Goal: Task Accomplishment & Management: Manage account settings

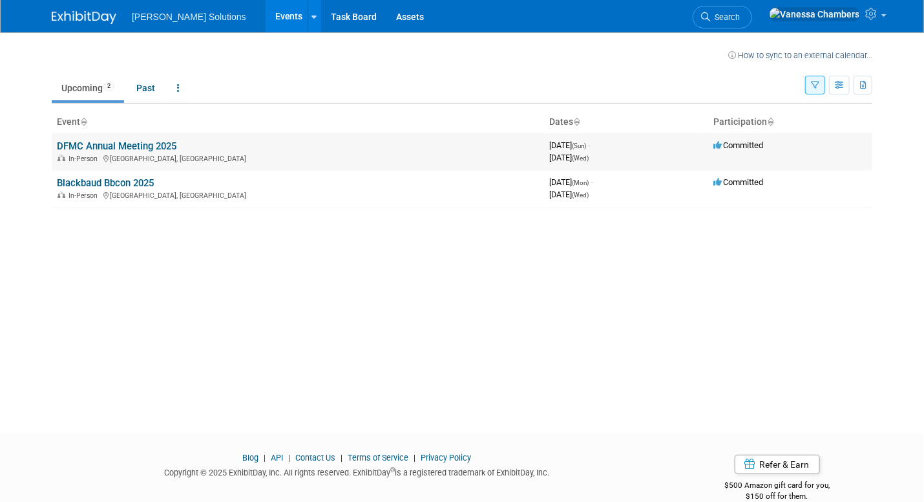
click at [160, 144] on link "DFMC Annual Meeting 2025" at bounding box center [117, 146] width 120 height 12
click at [101, 182] on link "Blackbaud Bbcon 2025" at bounding box center [105, 183] width 97 height 12
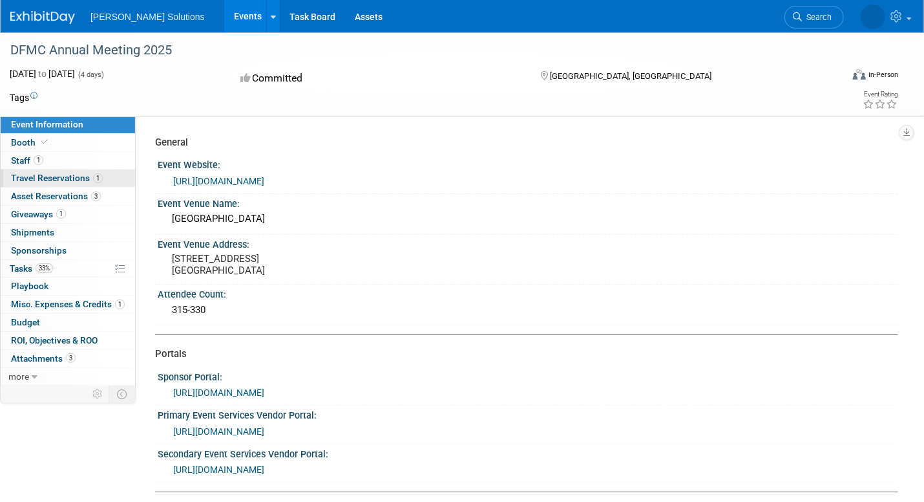
click at [78, 180] on span "Travel Reservations 1" at bounding box center [57, 178] width 92 height 10
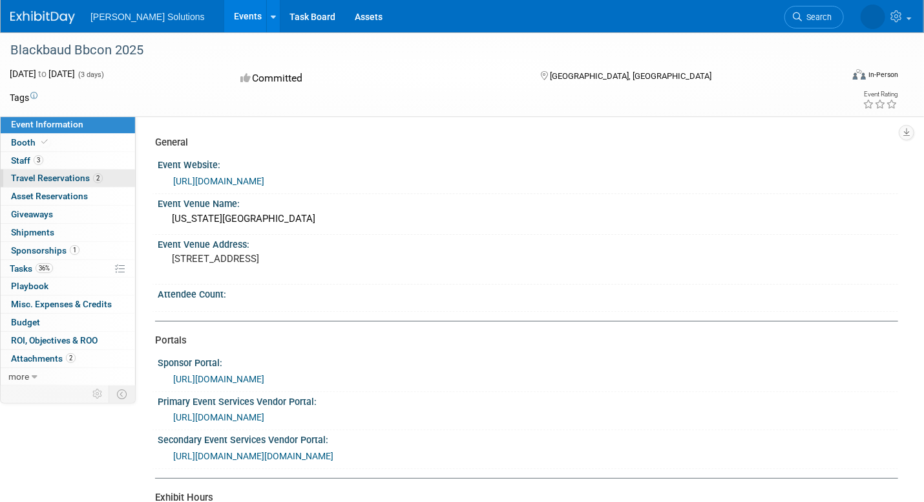
click at [70, 180] on span "Travel Reservations 2" at bounding box center [57, 178] width 92 height 10
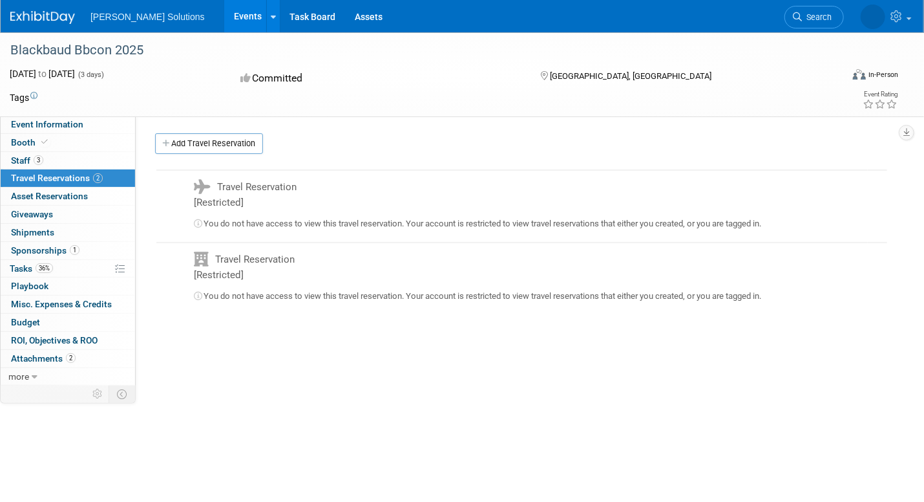
click at [253, 190] on span "Travel Reservation [Restricted]" at bounding box center [245, 194] width 103 height 27
click at [239, 144] on link "Add Travel Reservation" at bounding box center [209, 143] width 108 height 21
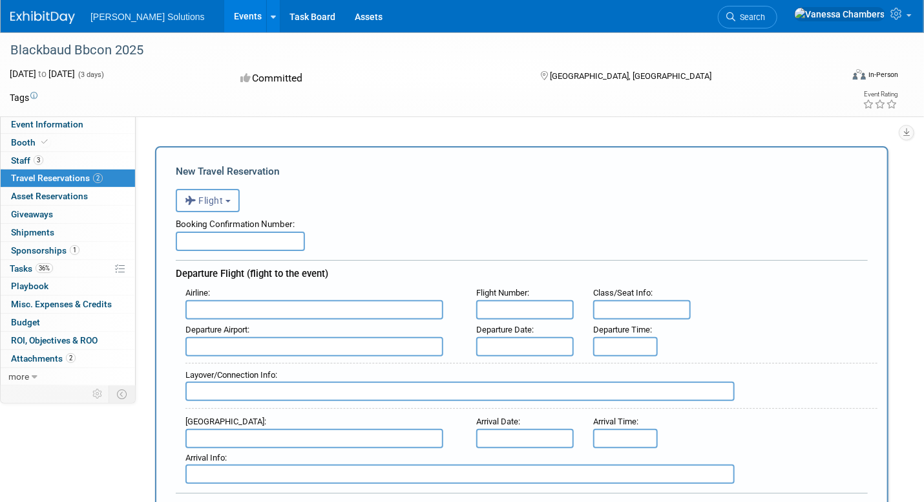
click at [232, 206] on button "Flight" at bounding box center [208, 200] width 64 height 23
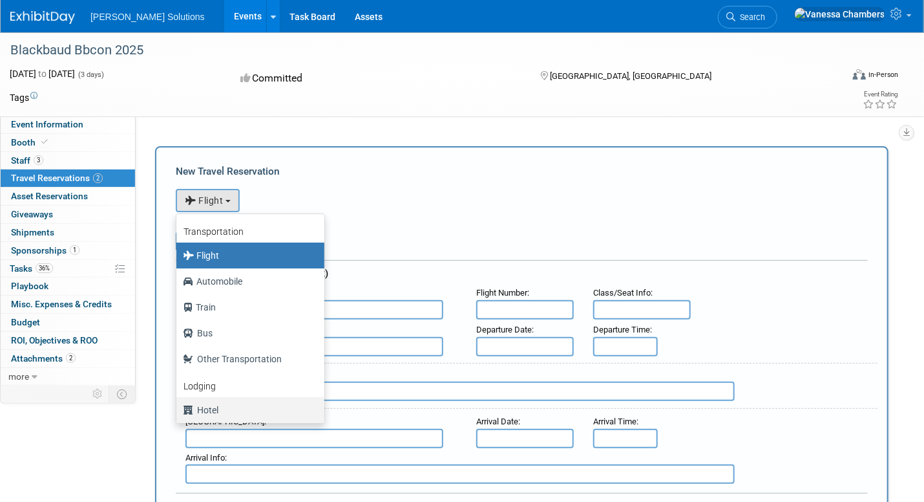
click at [209, 410] on label "Hotel" at bounding box center [247, 410] width 129 height 21
click at [178, 410] on input "Hotel" at bounding box center [174, 408] width 8 height 8
select select "6"
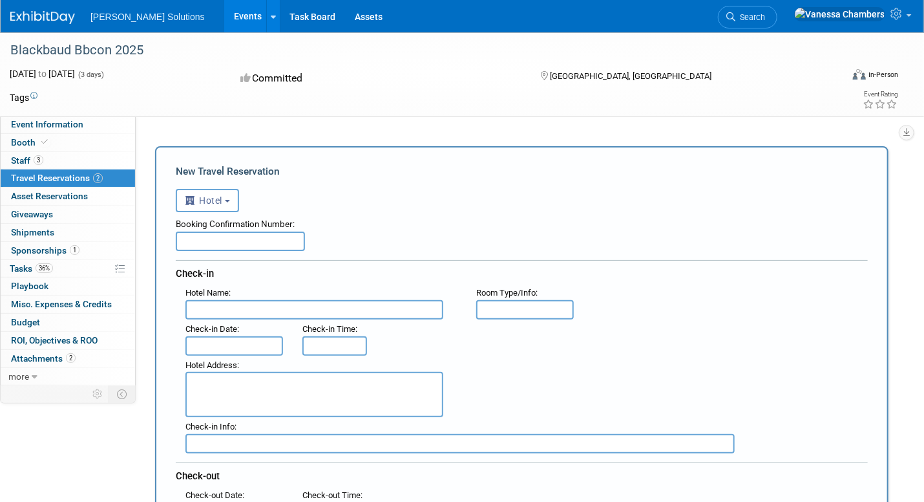
click at [250, 242] on input "text" at bounding box center [240, 240] width 129 height 19
paste input "Mbbcon2025880078149"
type input "Mbbcon2025880078149"
click at [282, 314] on input "text" at bounding box center [315, 309] width 258 height 19
type input "Notary Hotel"
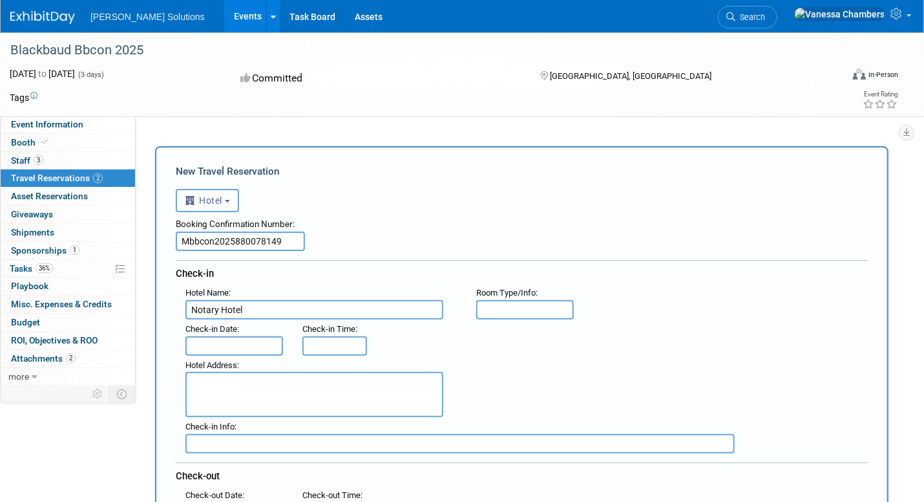
click at [251, 343] on input "text" at bounding box center [235, 345] width 98 height 19
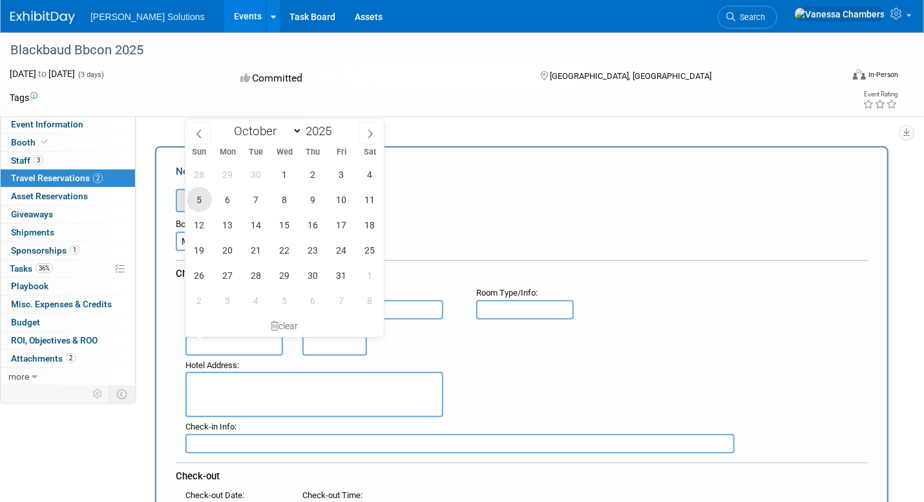
click at [196, 193] on span "5" at bounding box center [199, 199] width 25 height 25
type input "[DATE]"
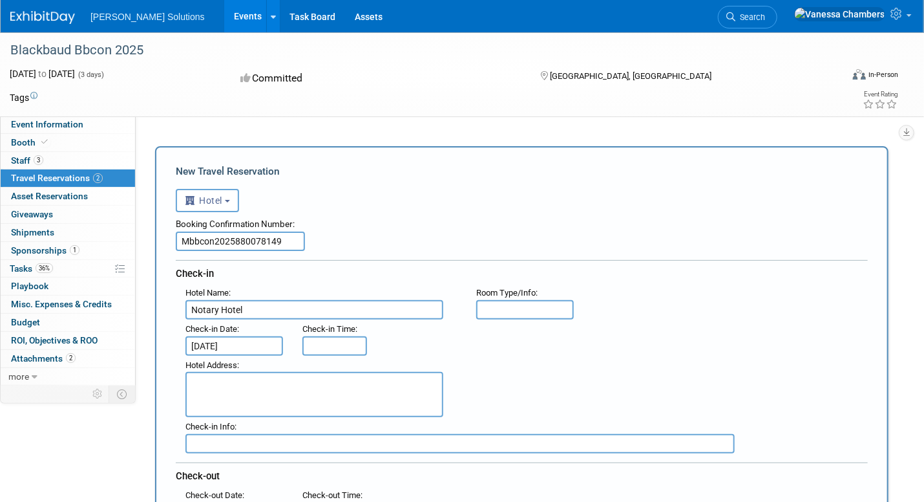
type input "3:00 PM"
click at [339, 343] on input "3:00 PM" at bounding box center [335, 345] width 65 height 19
click at [484, 376] on div "Hotel Address :" at bounding box center [527, 387] width 702 height 62
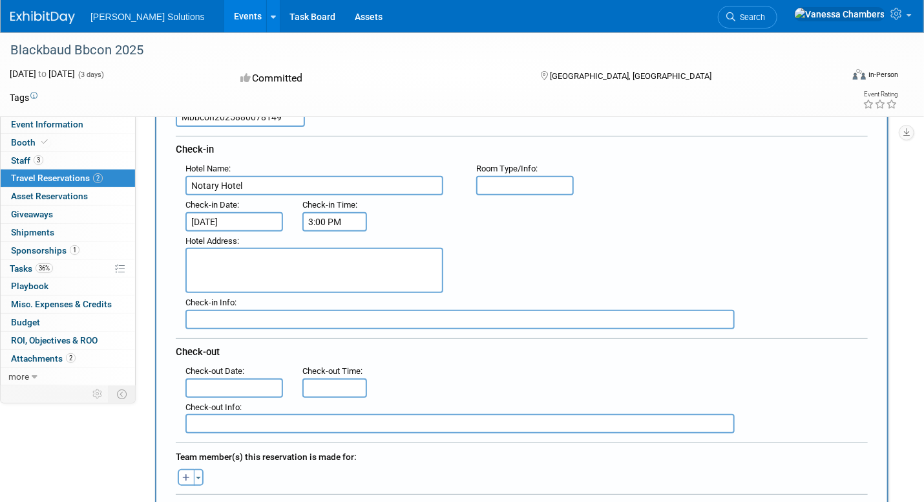
scroll to position [129, 0]
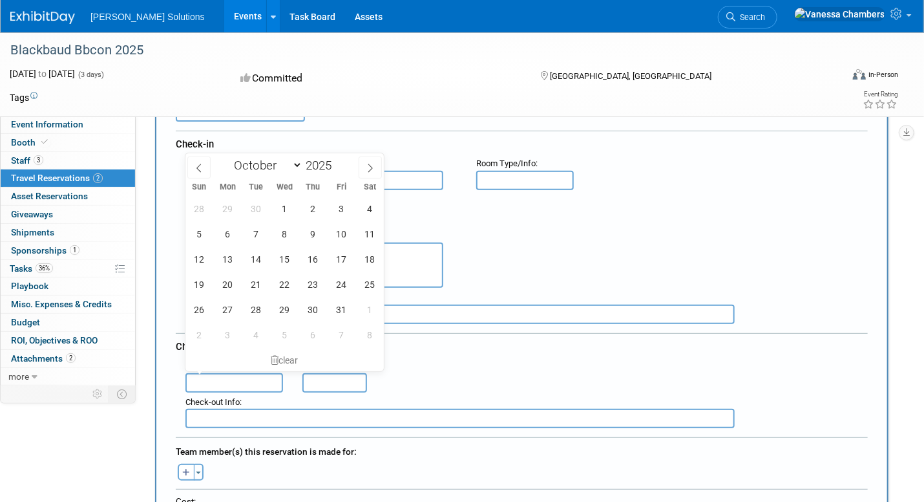
click at [250, 374] on input "text" at bounding box center [235, 382] width 98 height 19
click at [288, 235] on span "8" at bounding box center [284, 233] width 25 height 25
click at [315, 222] on span "9" at bounding box center [313, 233] width 25 height 25
type input "Oct 9, 2025"
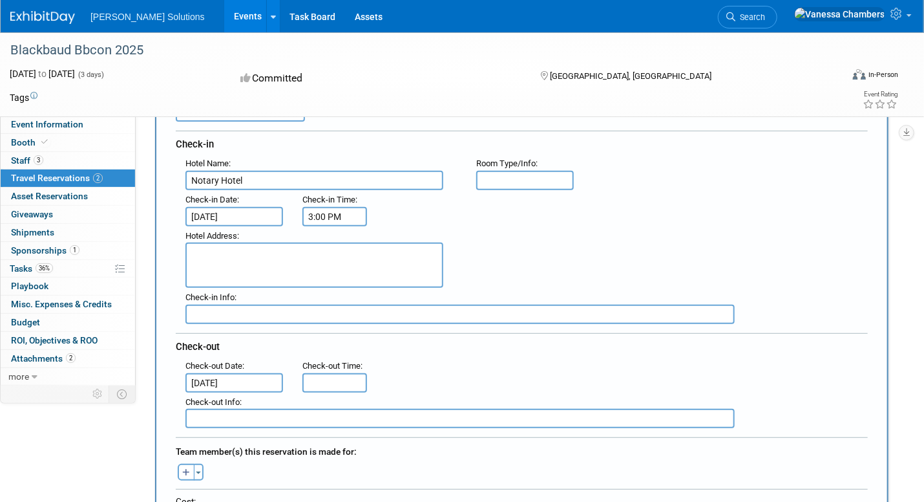
type input "11:00 AM"
click at [334, 376] on input "11:00 AM" at bounding box center [335, 382] width 65 height 19
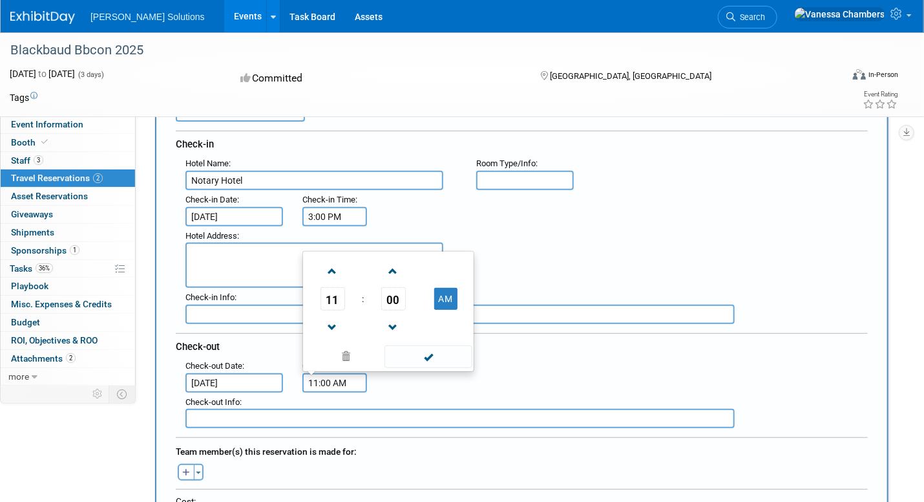
click at [515, 372] on div ": Check-out Date : Oct 9, 2025 Check-out Time : 11:00 AM 11 : 00 AM 12 01 02 03…" at bounding box center [527, 374] width 702 height 36
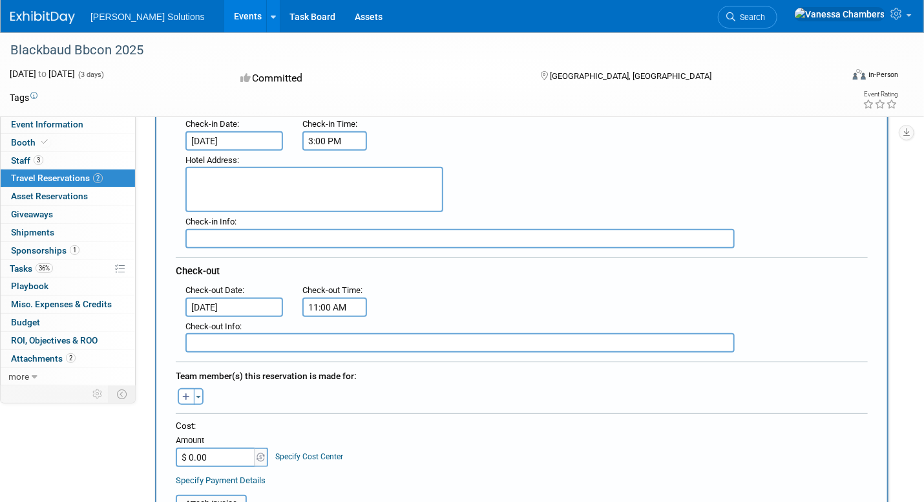
scroll to position [259, 0]
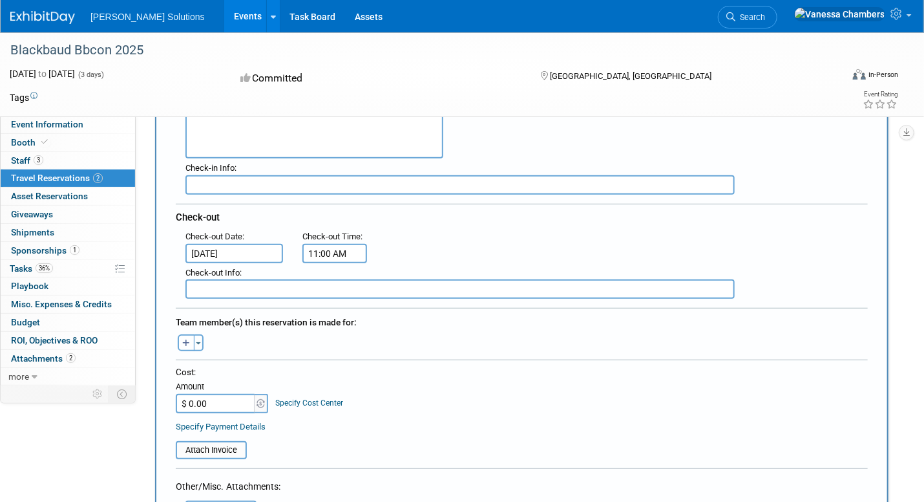
click at [186, 334] on button "button" at bounding box center [186, 342] width 17 height 17
select select
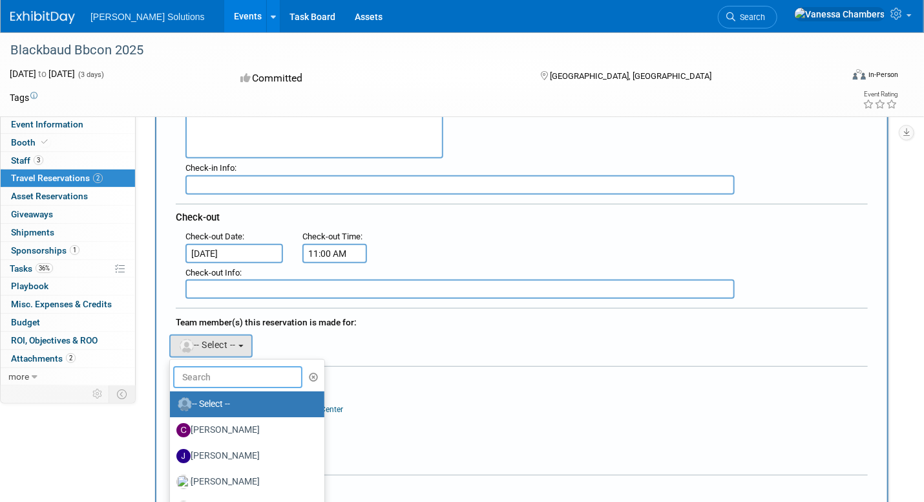
click at [253, 366] on input "text" at bounding box center [237, 377] width 129 height 22
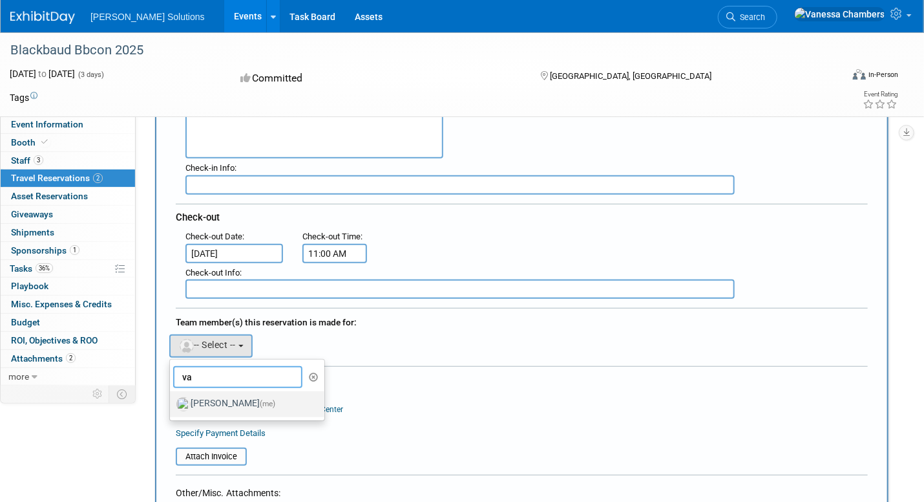
type input "va"
click at [249, 395] on label "Vanessa Chambers (me)" at bounding box center [243, 404] width 135 height 21
click at [172, 398] on input "Vanessa Chambers (me)" at bounding box center [168, 402] width 8 height 8
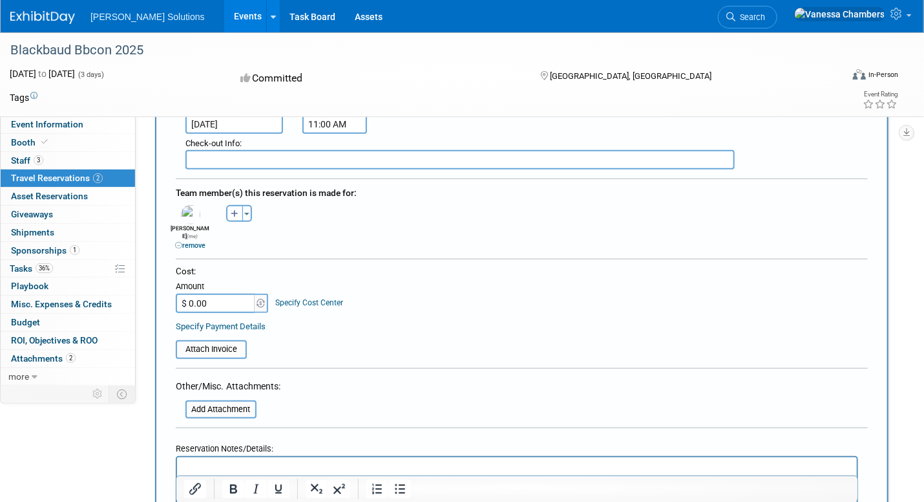
scroll to position [517, 0]
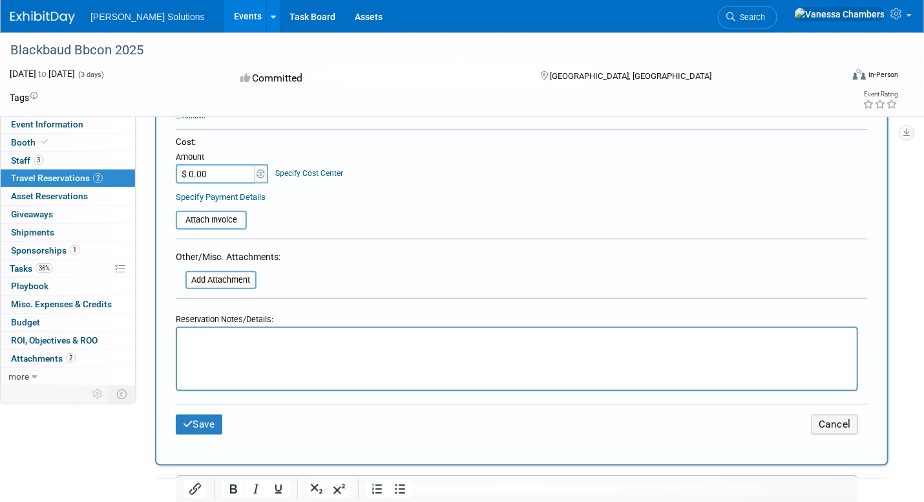
click at [251, 347] on html at bounding box center [516, 337] width 680 height 19
click at [220, 151] on div "Amount" at bounding box center [223, 157] width 94 height 13
click at [222, 164] on input "$ 0.00" at bounding box center [216, 173] width 81 height 19
type input "$ 1,345.24"
click at [358, 347] on html at bounding box center [516, 337] width 680 height 19
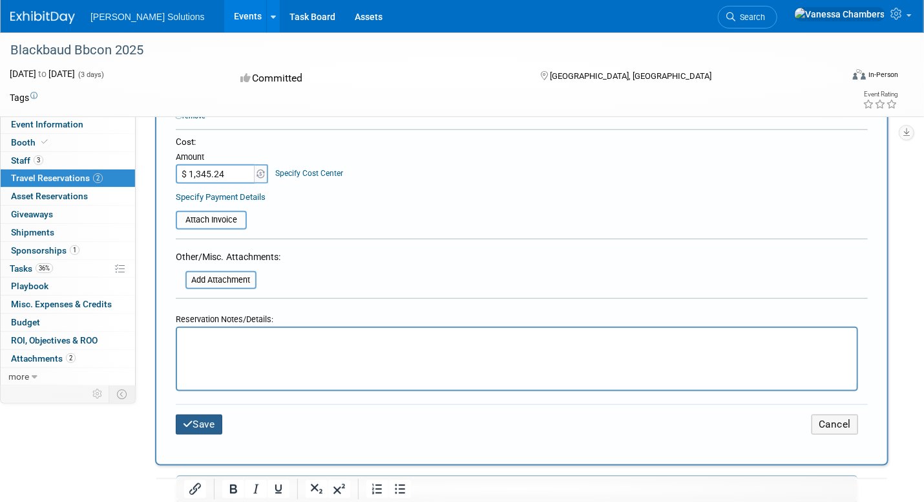
click at [206, 414] on button "Save" at bounding box center [199, 424] width 47 height 20
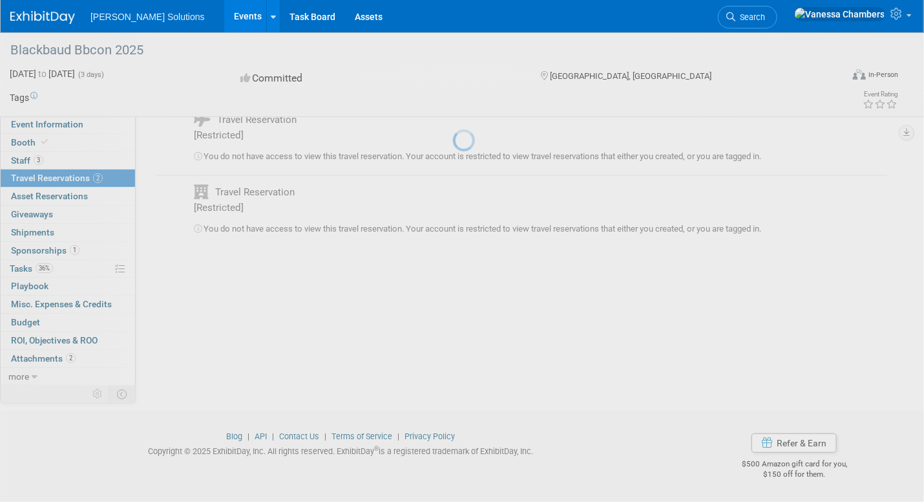
scroll to position [0, 0]
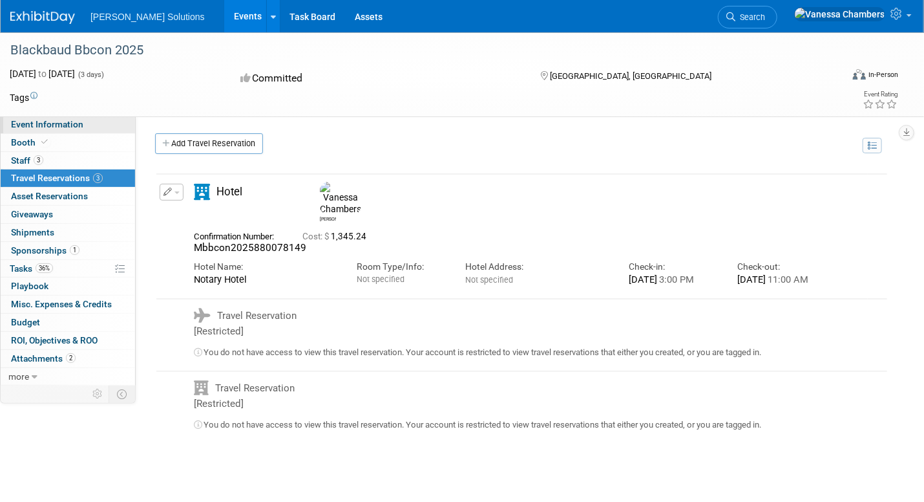
click at [61, 121] on span "Event Information" at bounding box center [47, 124] width 72 height 10
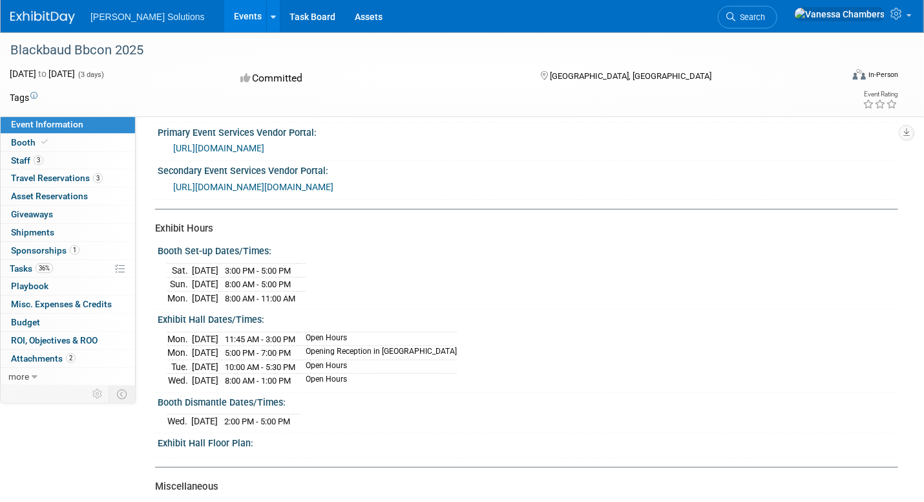
scroll to position [323, 0]
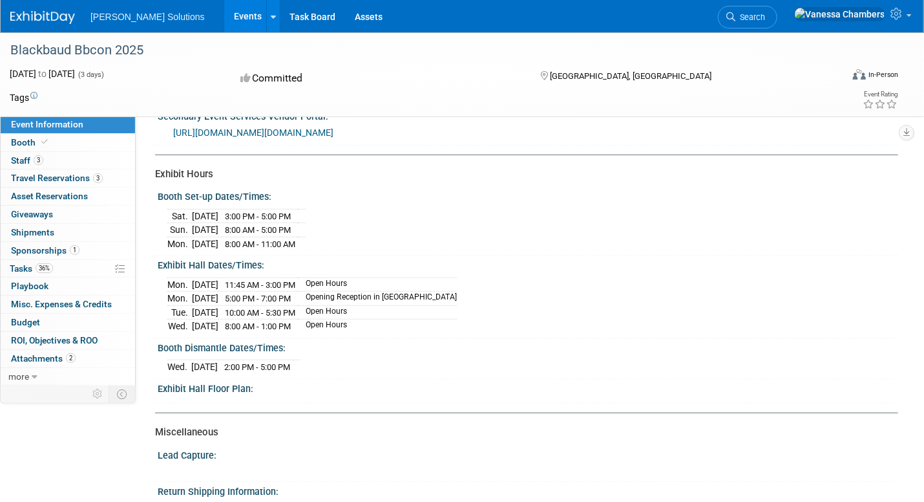
click at [224, 17] on link "Events" at bounding box center [247, 16] width 47 height 32
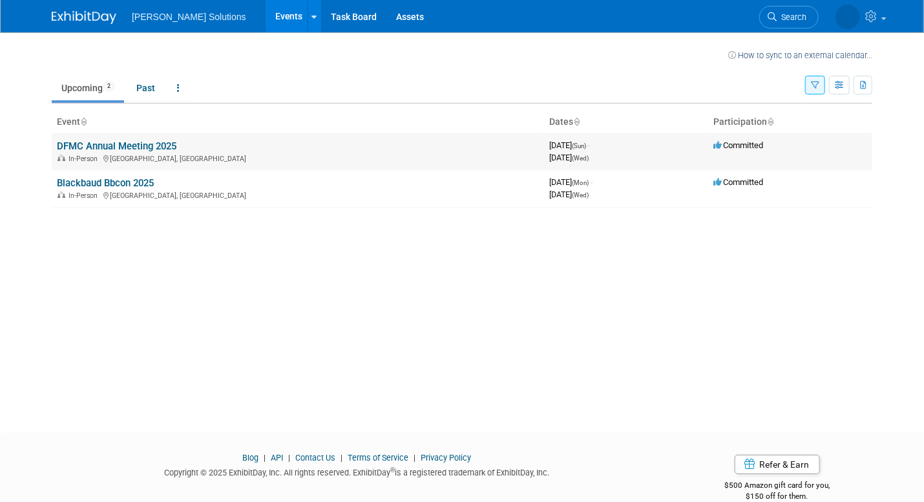
click at [133, 150] on link "DFMC Annual Meeting 2025" at bounding box center [117, 146] width 120 height 12
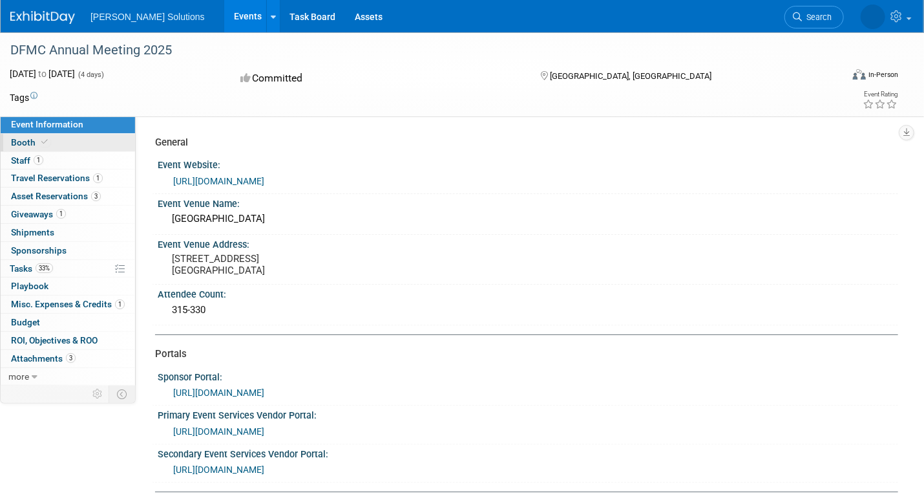
click at [17, 134] on link "Booth" at bounding box center [68, 142] width 134 height 17
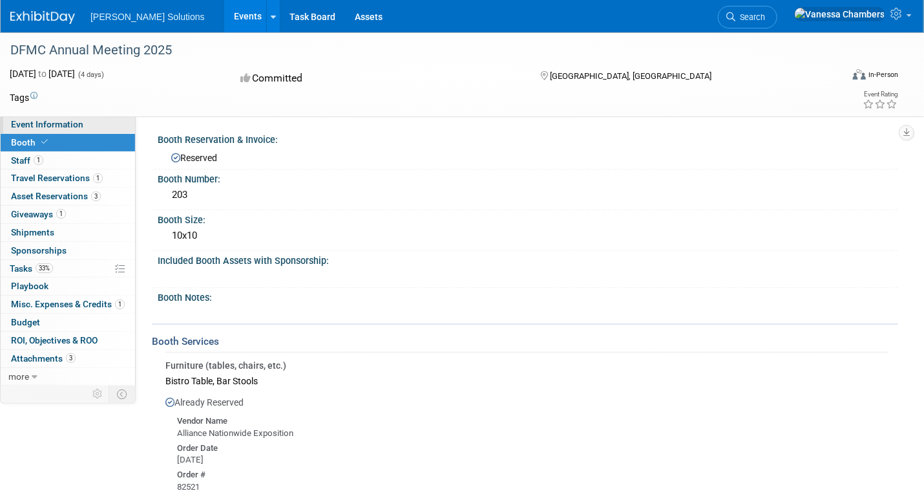
click at [41, 127] on span "Event Information" at bounding box center [47, 124] width 72 height 10
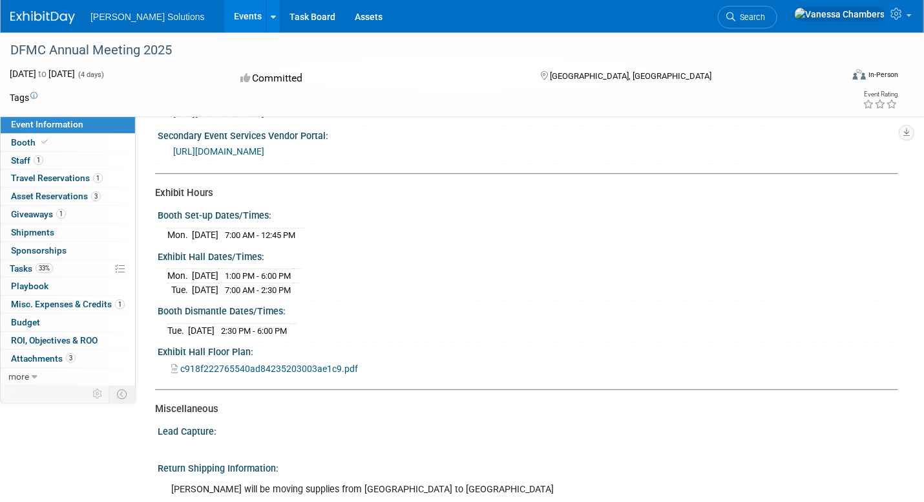
scroll to position [323, 0]
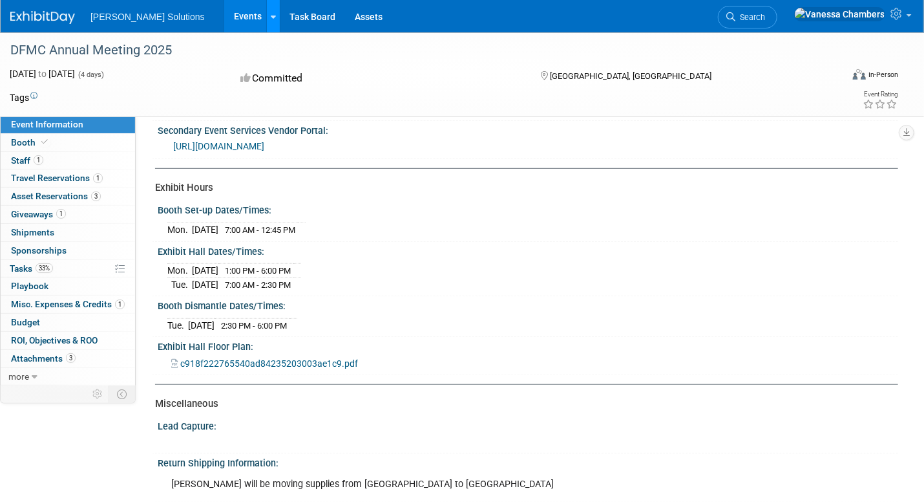
click at [271, 22] on div at bounding box center [273, 16] width 5 height 13
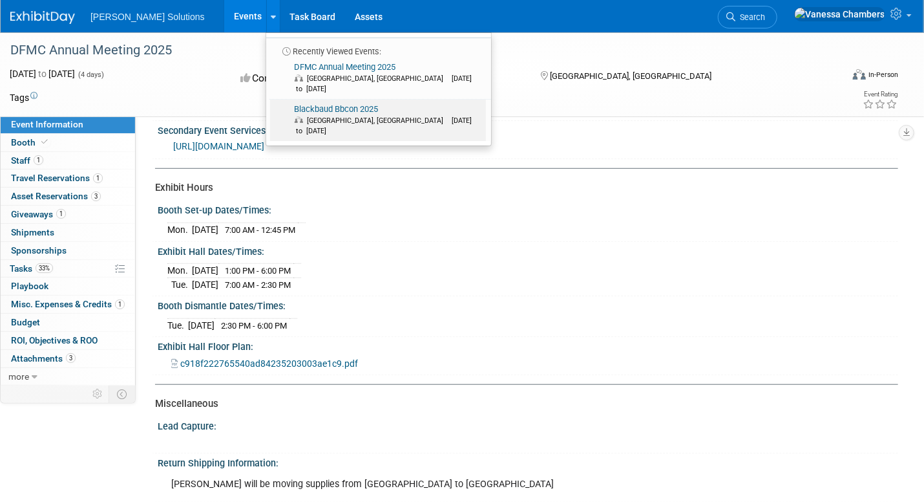
click at [272, 100] on link "Blackbaud Bbcon 2025 Philadelphia, PA Oct 6, 2025 to Oct 8, 2025" at bounding box center [378, 120] width 216 height 41
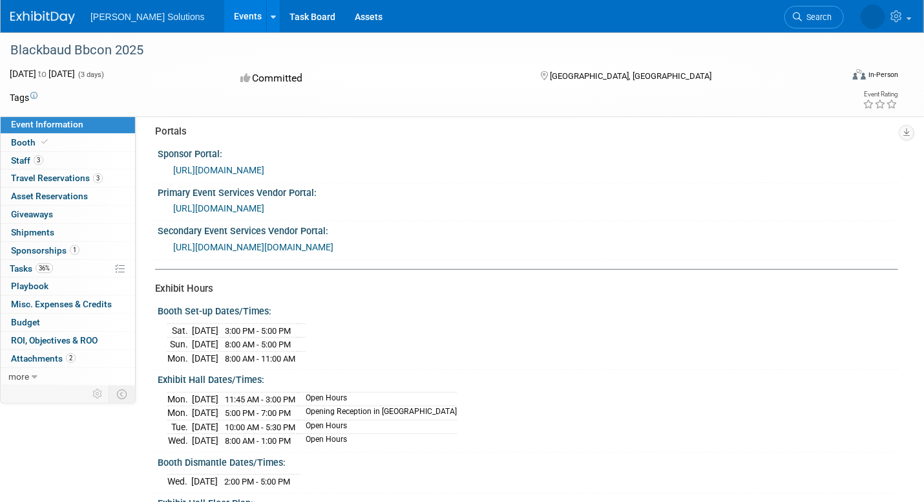
scroll to position [323, 0]
